Goal: Task Accomplishment & Management: Manage account settings

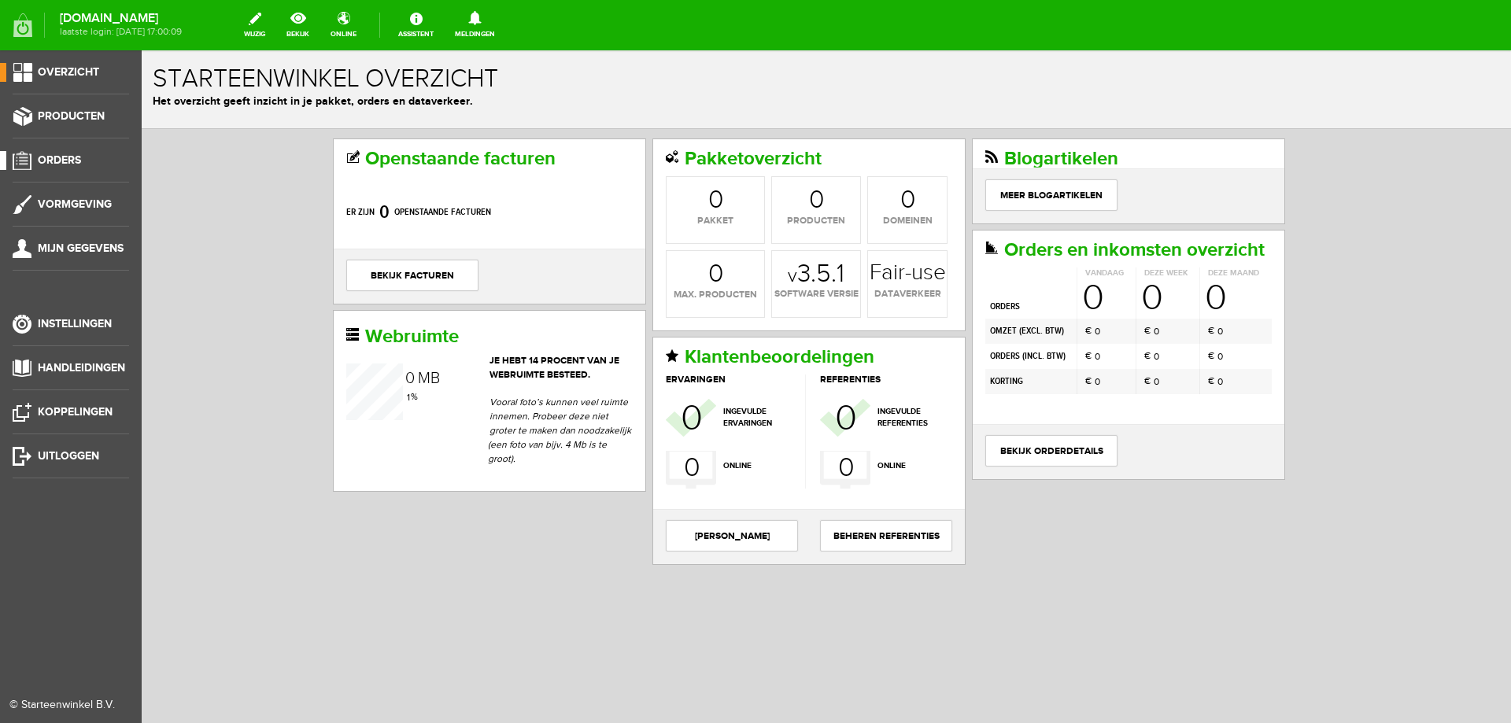
click at [76, 161] on span "Orders" at bounding box center [59, 159] width 43 height 13
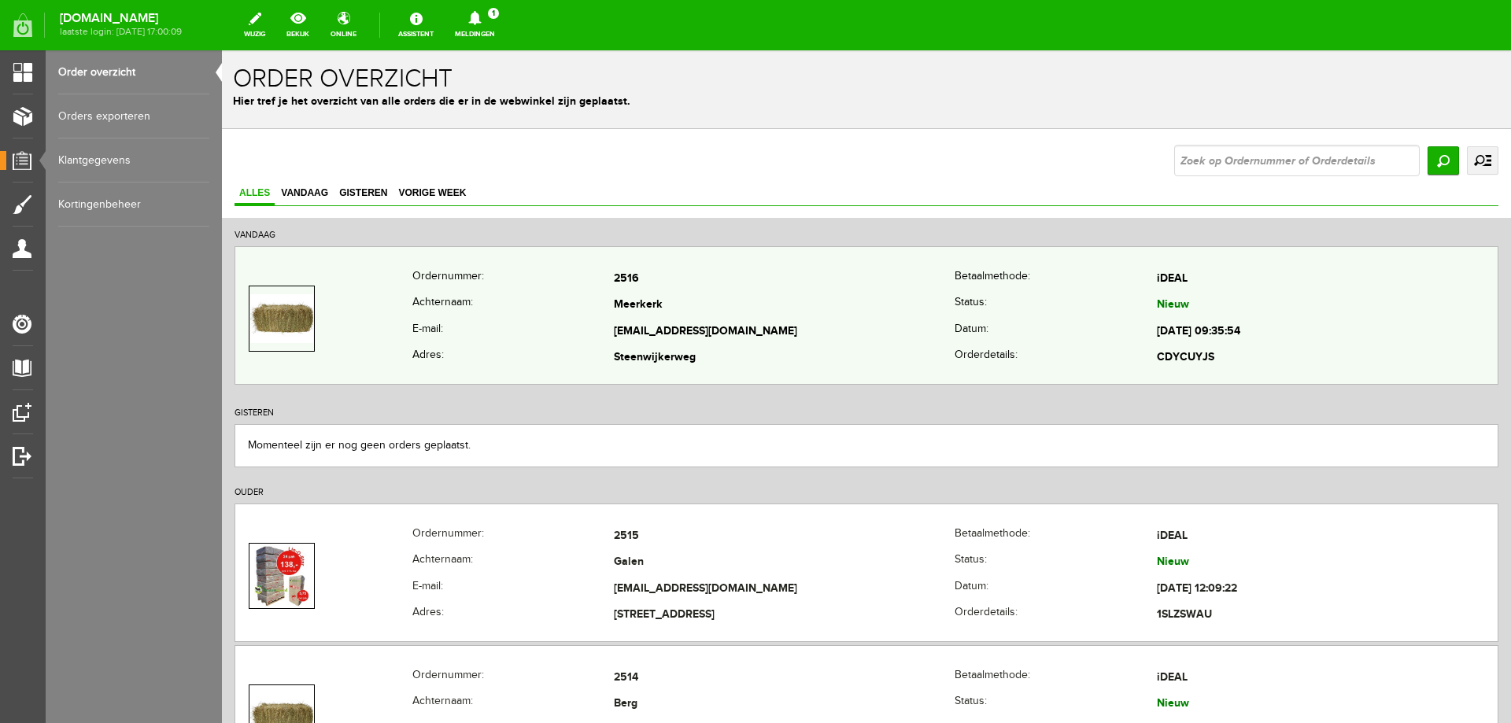
click at [508, 333] on th "E-mail:" at bounding box center [513, 332] width 202 height 27
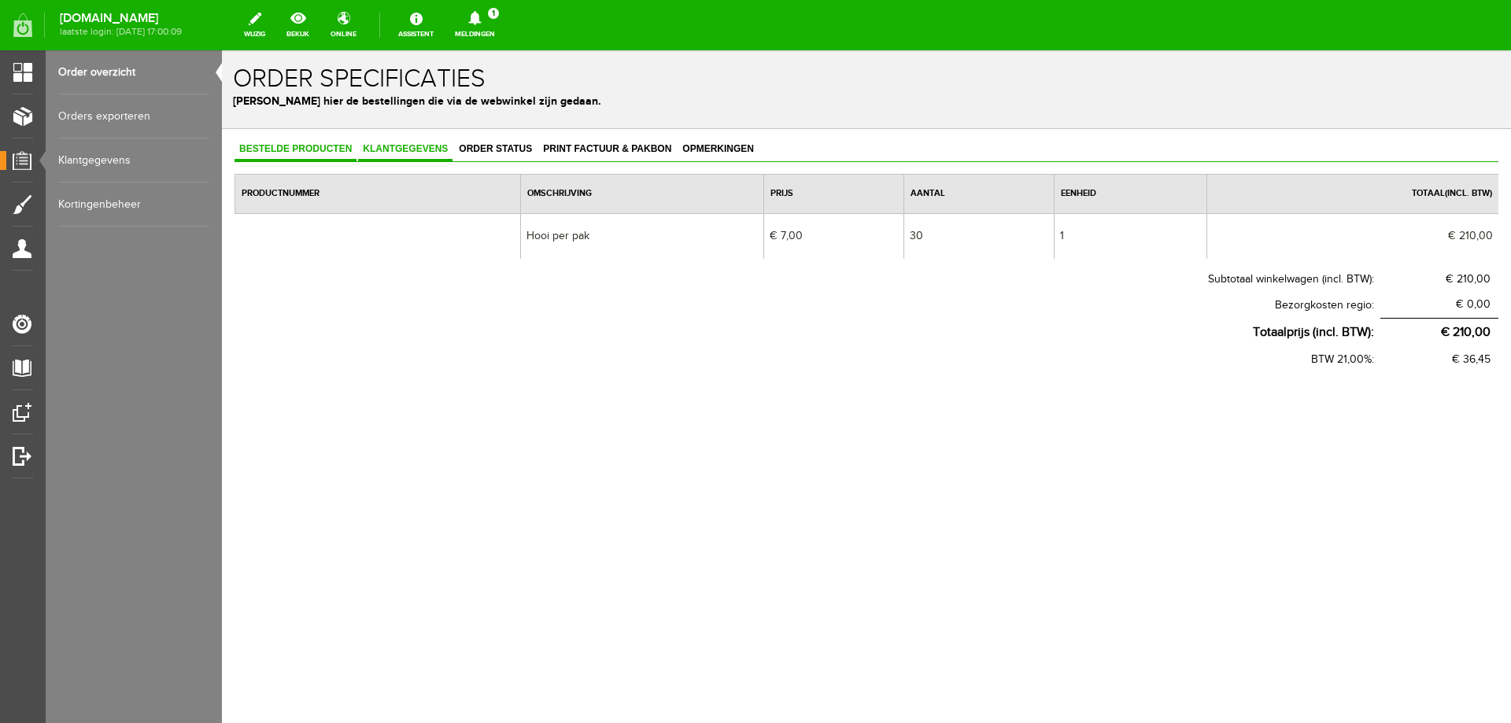
click at [402, 142] on link "Klantgegevens" at bounding box center [405, 150] width 94 height 23
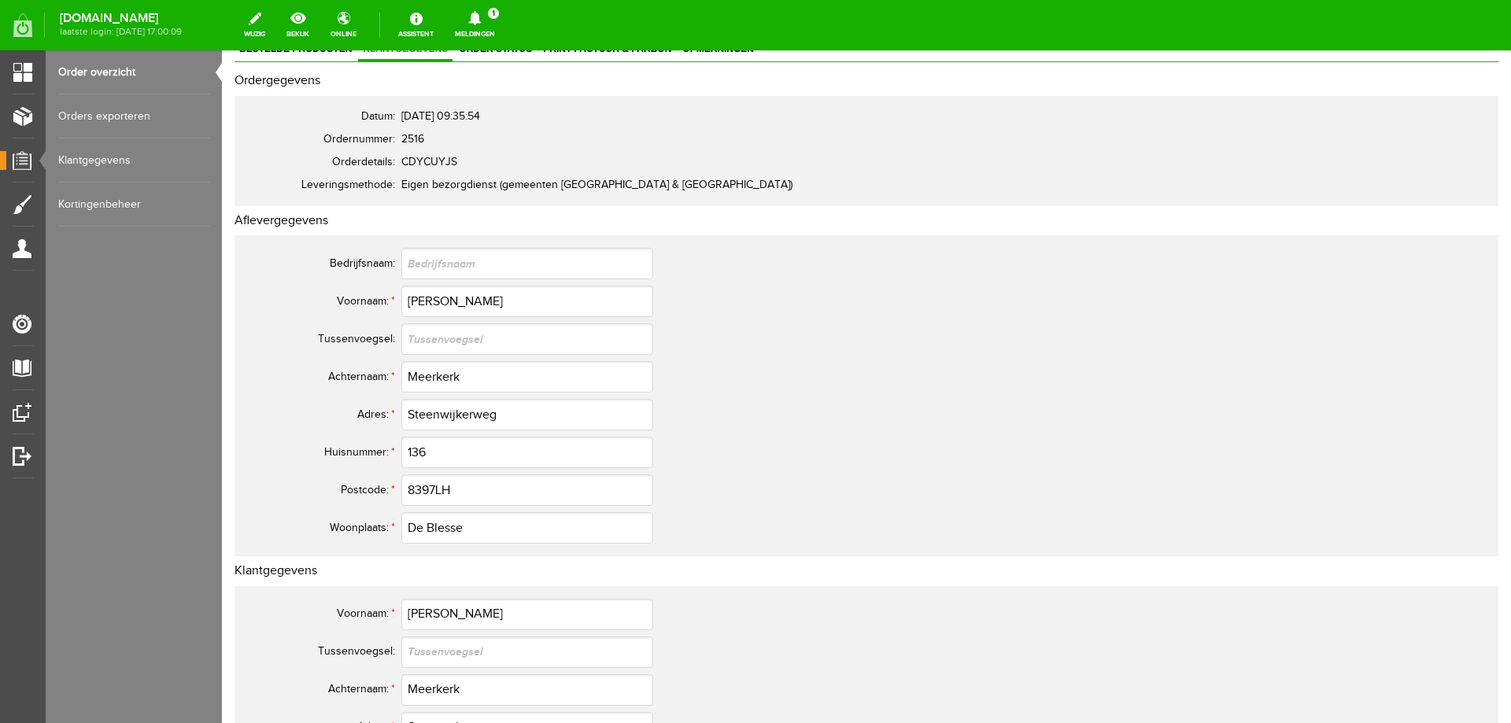
scroll to position [72, 0]
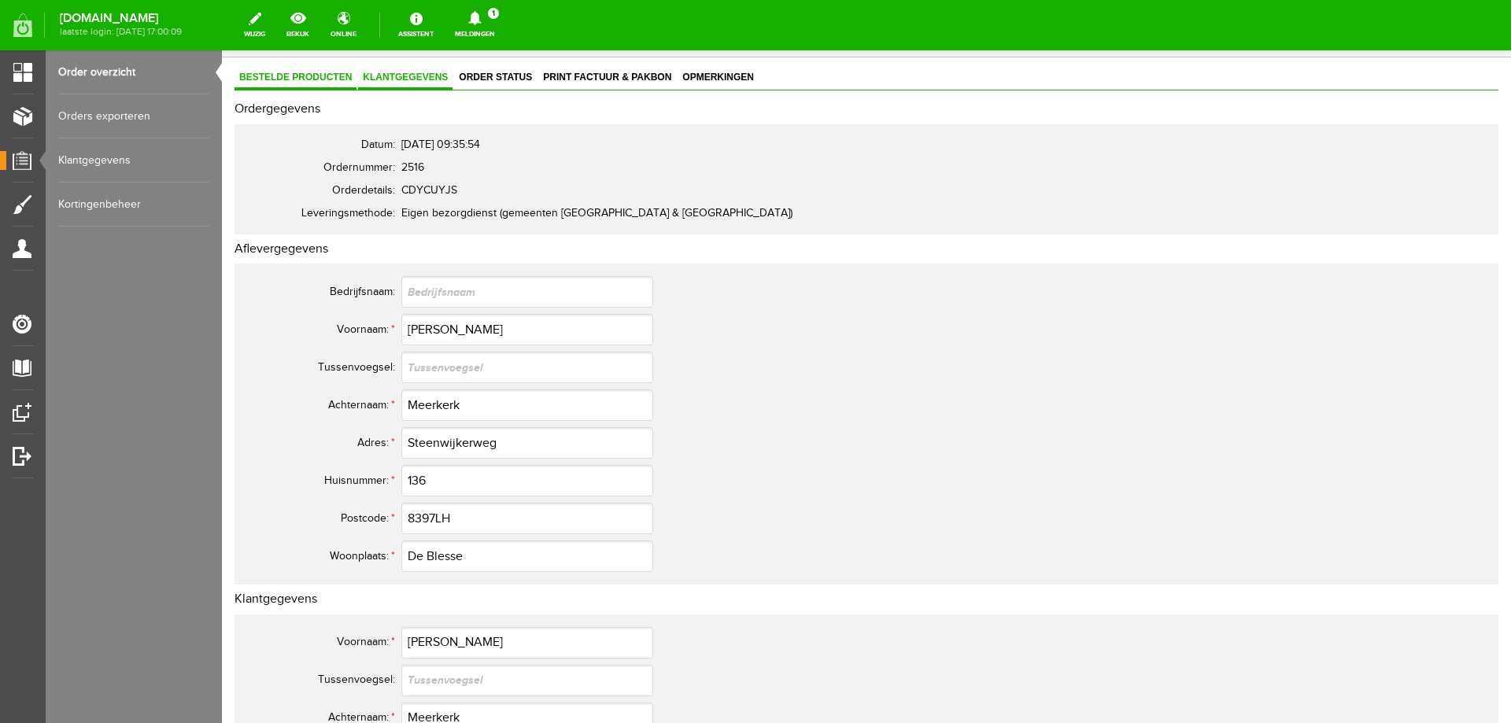
click at [278, 81] on span "Bestelde producten" at bounding box center [296, 77] width 122 height 11
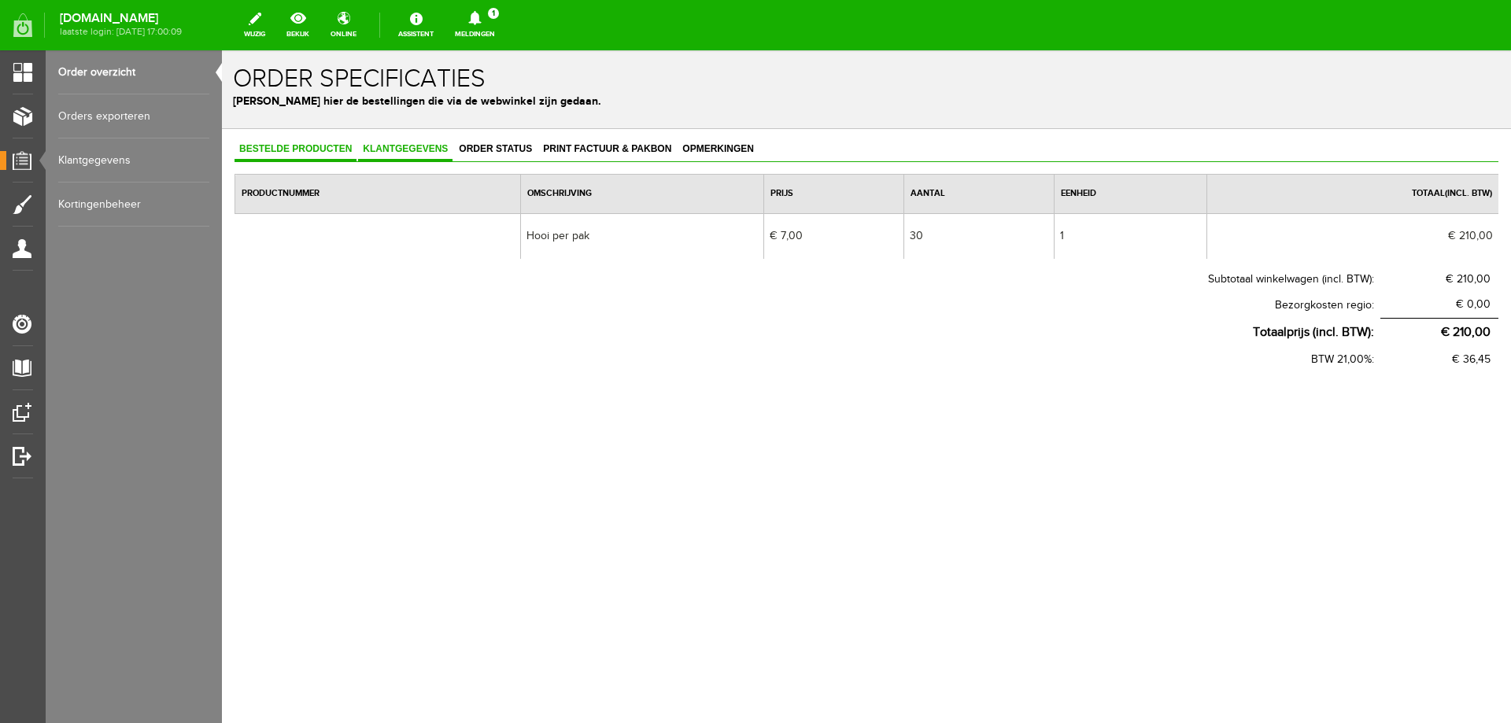
click at [418, 145] on span "Klantgegevens" at bounding box center [405, 148] width 94 height 11
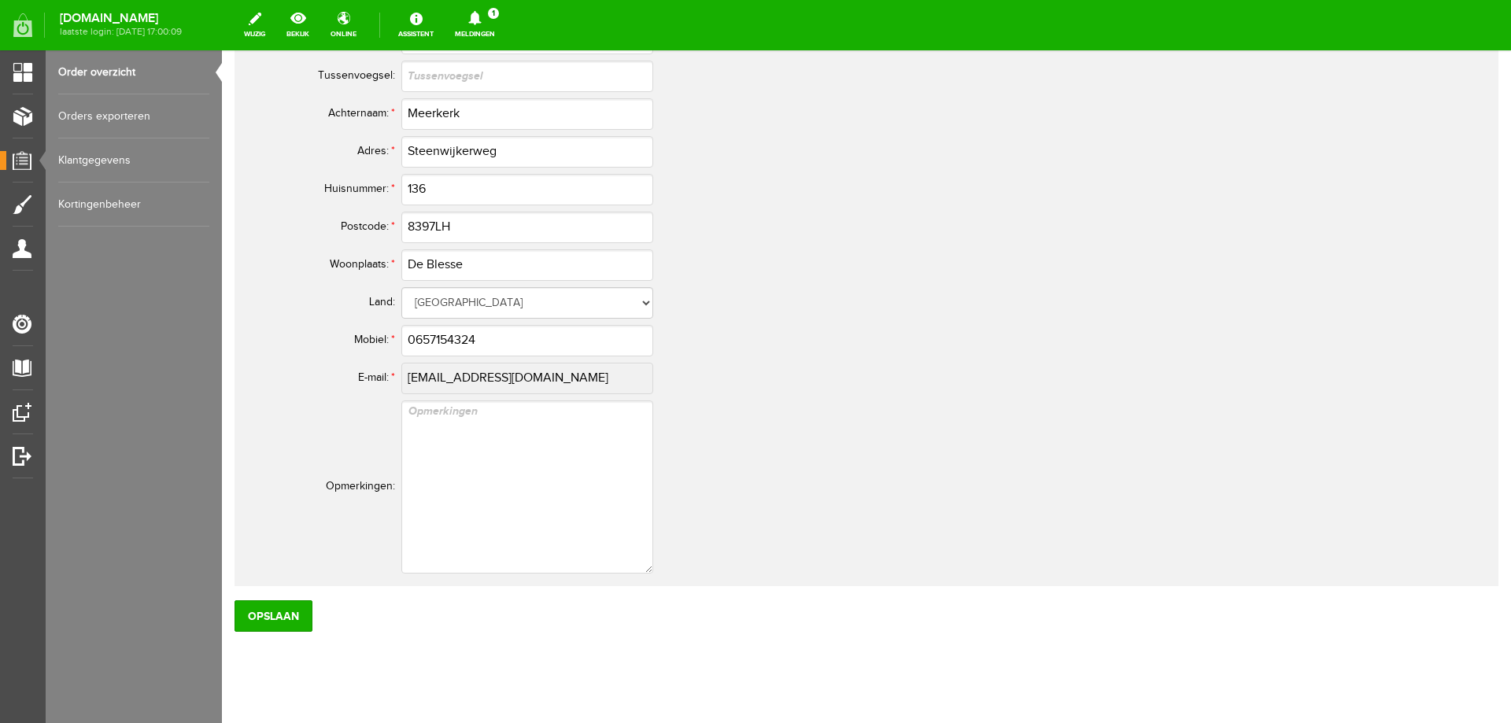
scroll to position [701, 0]
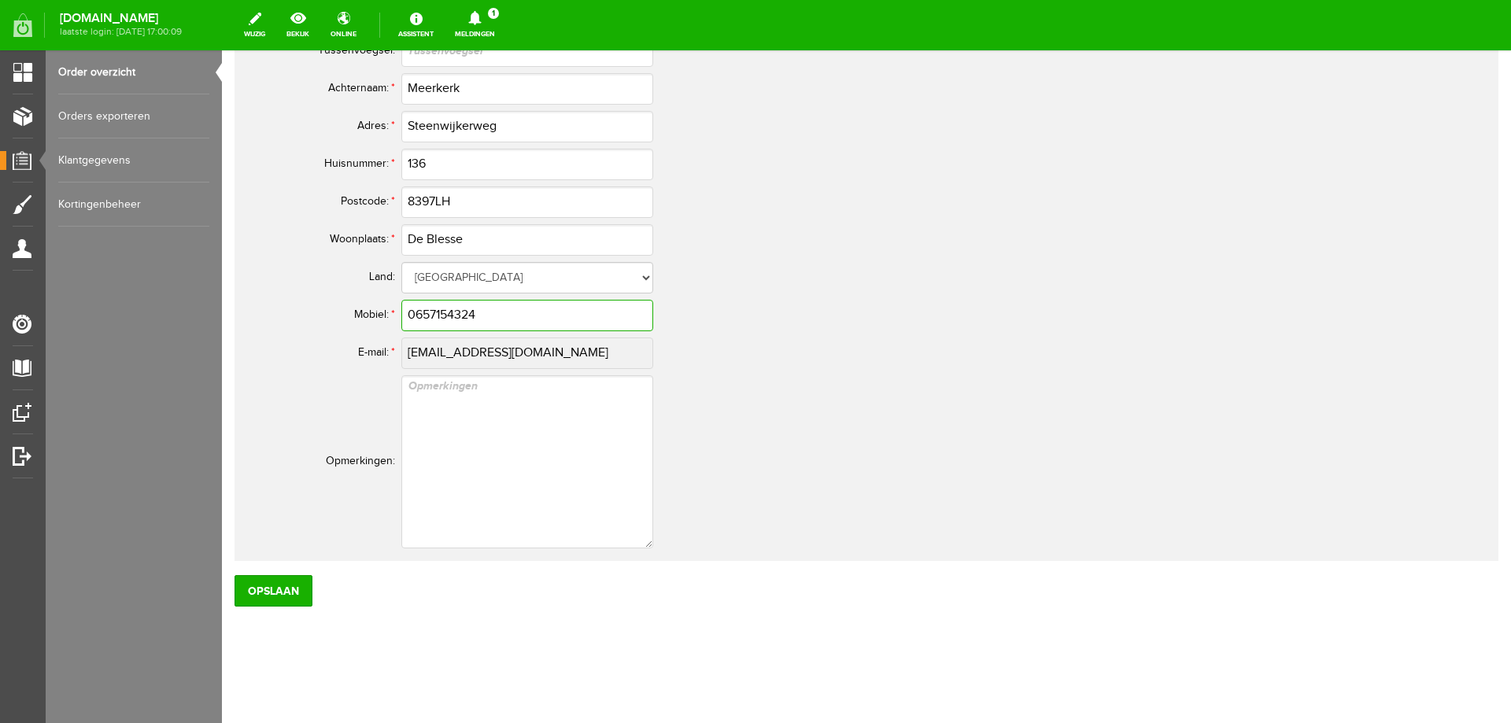
click at [487, 317] on input "0657154324" at bounding box center [527, 315] width 252 height 31
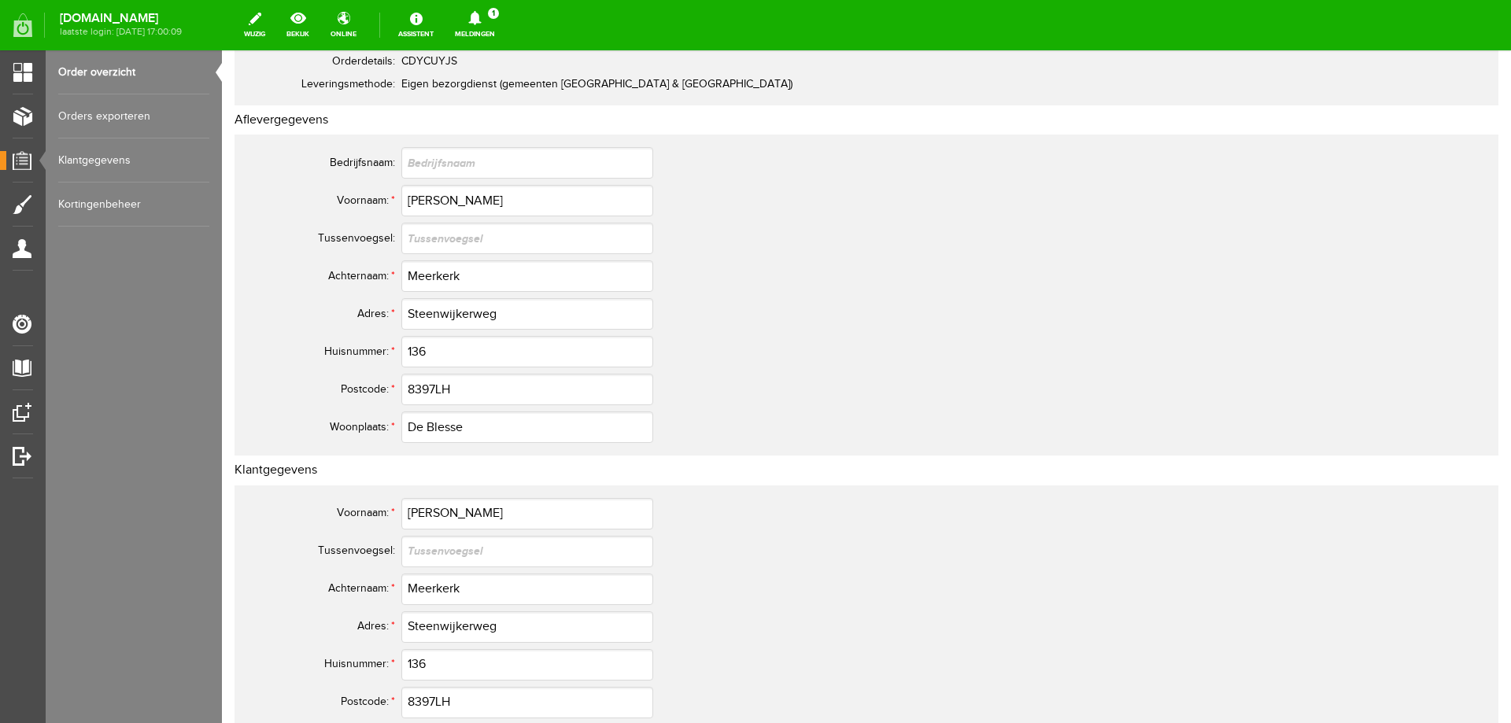
scroll to position [229, 0]
